Goal: Task Accomplishment & Management: Complete application form

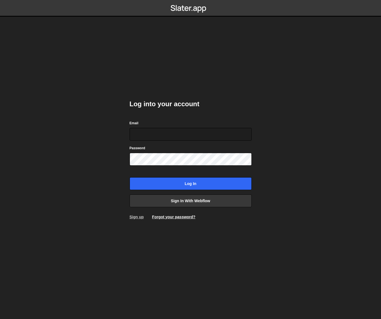
click at [138, 216] on link "Sign up" at bounding box center [136, 217] width 14 height 4
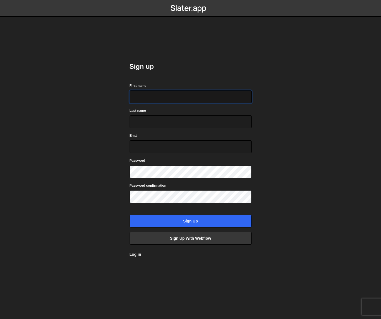
click at [190, 96] on input "First name" at bounding box center [190, 96] width 122 height 13
type input "Shema"
type input "Kamau"
type input "shemakamau.co@gmail.com"
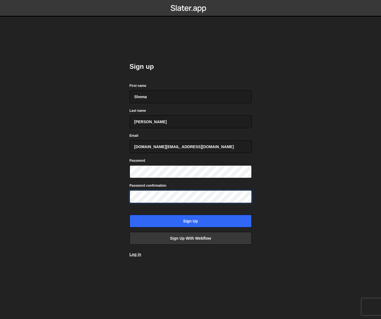
click at [129, 215] on input "Sign up" at bounding box center [190, 221] width 122 height 13
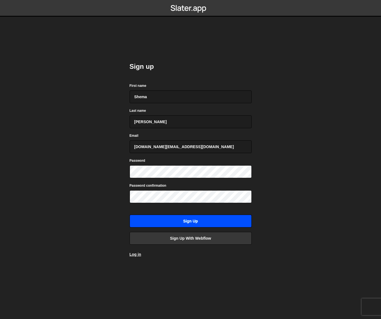
click at [191, 221] on input "Sign up" at bounding box center [190, 221] width 122 height 13
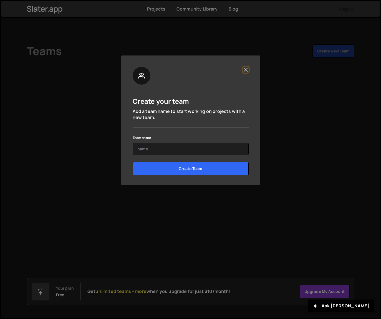
click at [244, 70] on button "Close" at bounding box center [246, 70] width 6 height 6
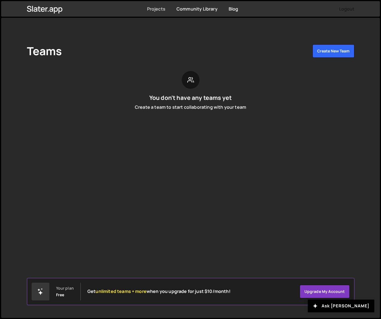
click at [148, 10] on link "Projects" at bounding box center [156, 9] width 18 height 6
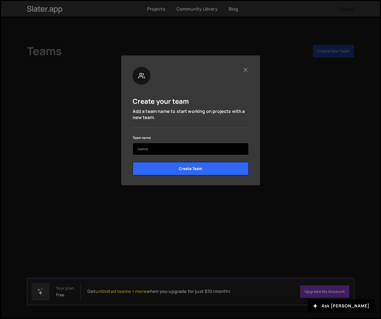
click at [184, 150] on input "text" at bounding box center [190, 149] width 116 height 12
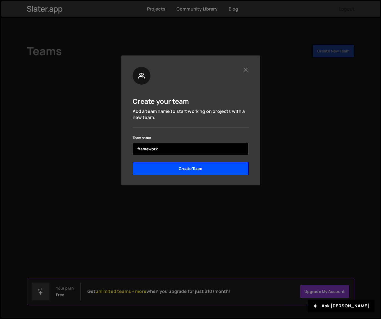
type input "framework"
click at [182, 171] on input "Create Team" at bounding box center [190, 168] width 116 height 13
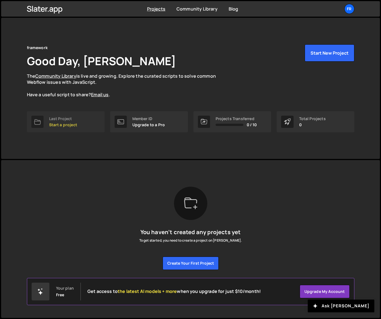
click at [57, 123] on p "Start a project" at bounding box center [63, 125] width 28 height 4
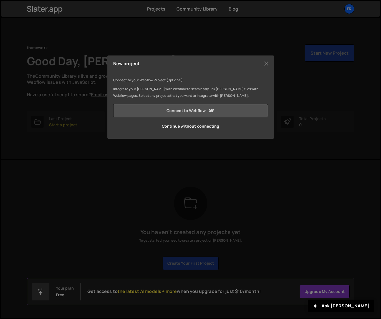
click at [188, 111] on link "Connect to Webflow" at bounding box center [190, 110] width 155 height 13
